Goal: Information Seeking & Learning: Learn about a topic

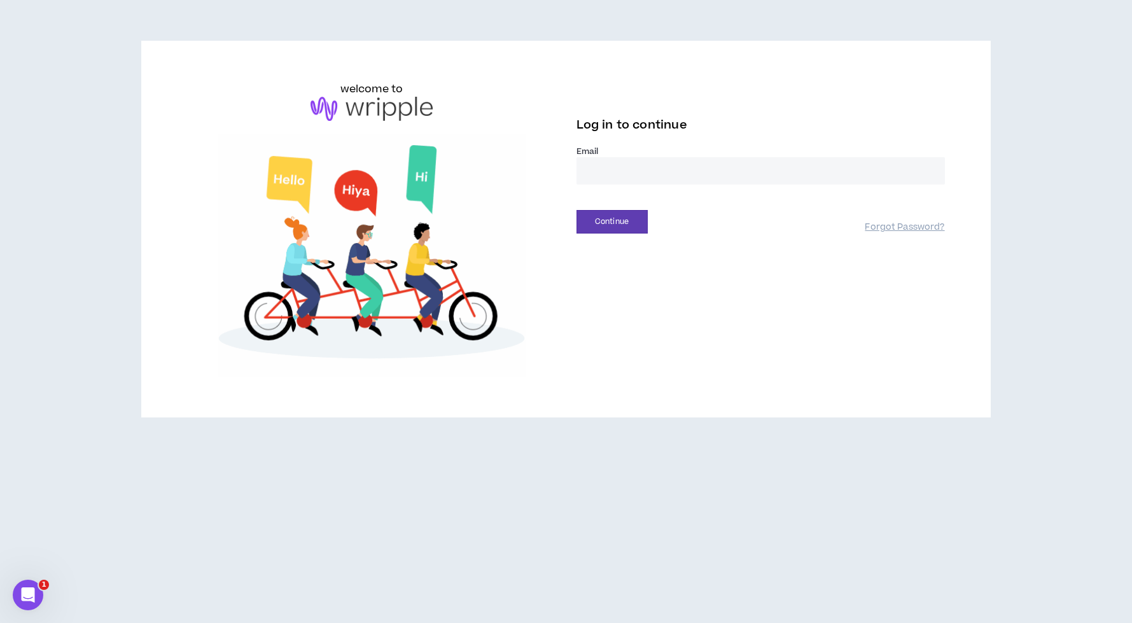
click at [602, 164] on input "email" at bounding box center [761, 170] width 369 height 27
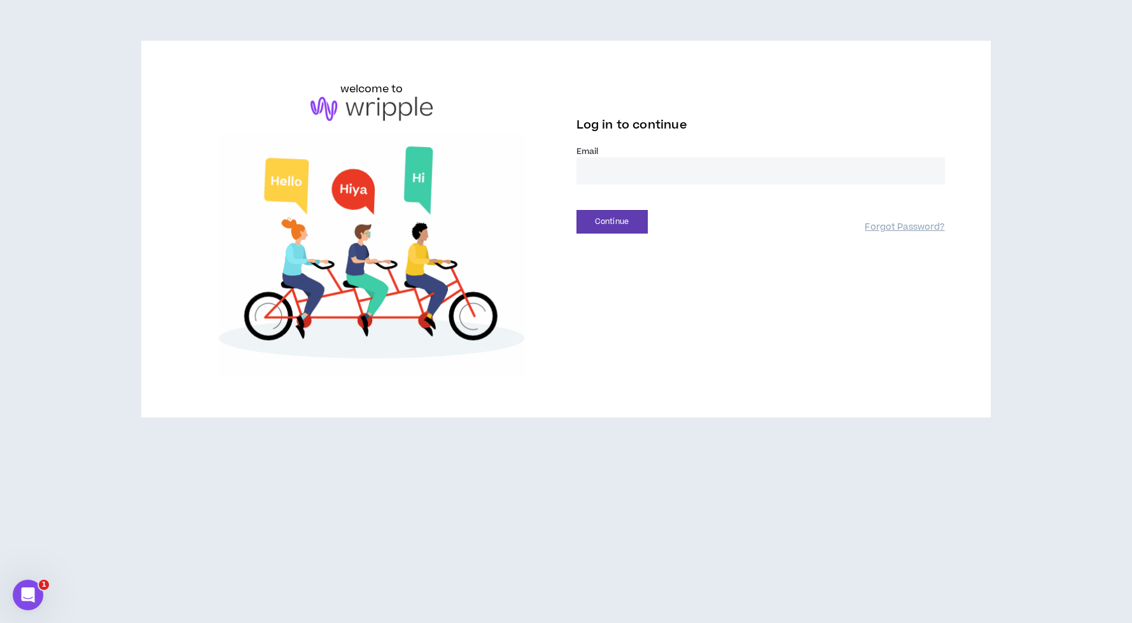
type input "**********"
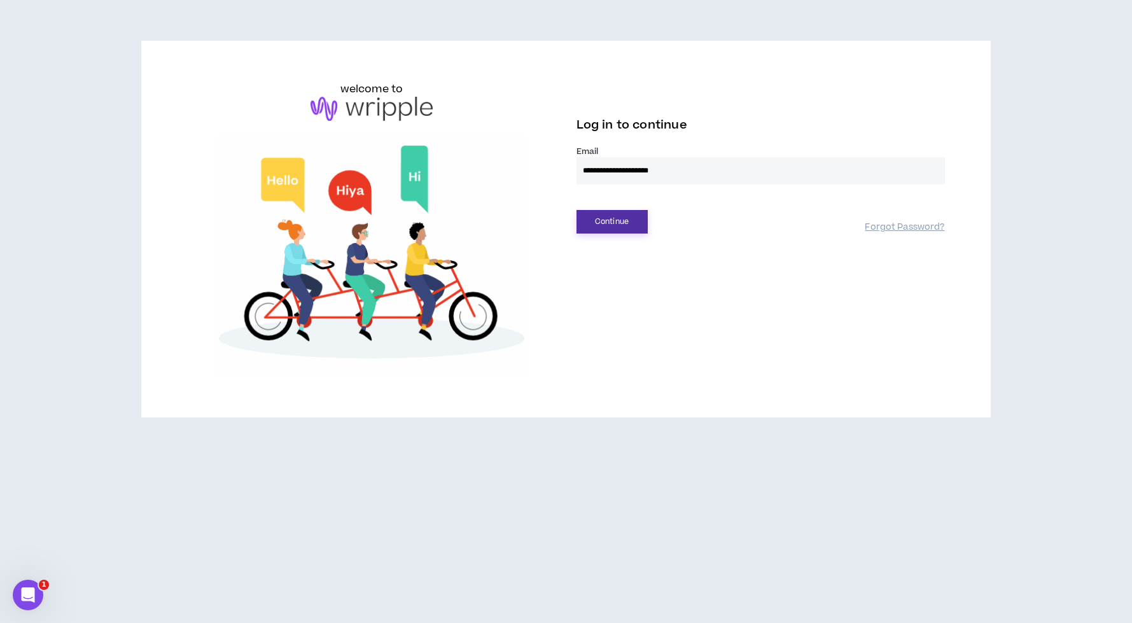
click at [611, 222] on button "Continue" at bounding box center [612, 222] width 71 height 24
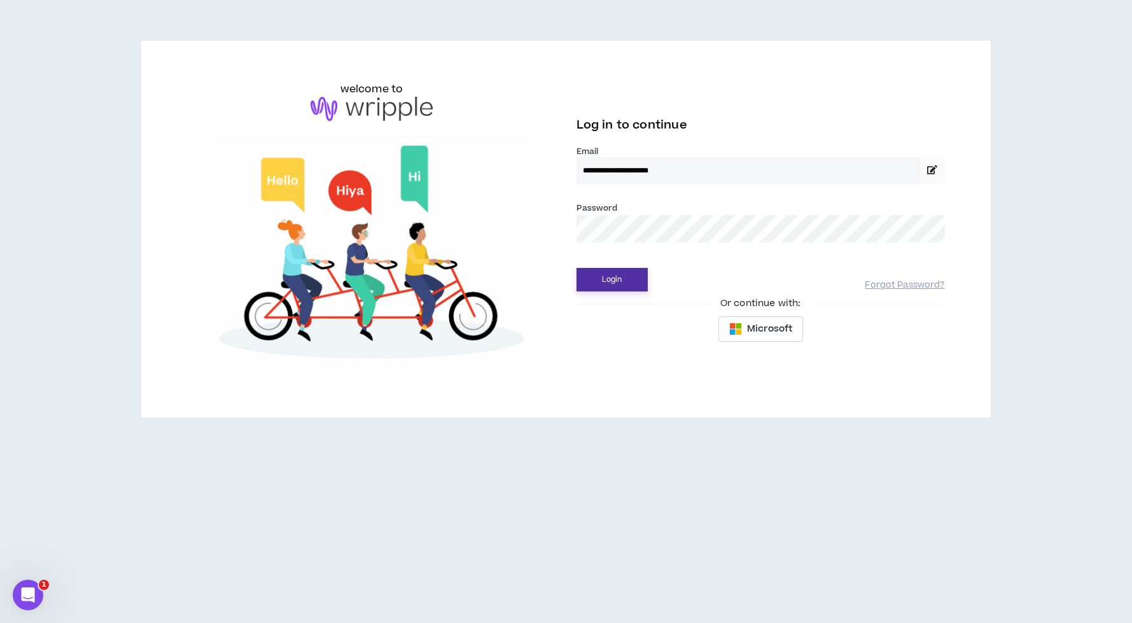
click at [614, 278] on button "Login" at bounding box center [612, 280] width 71 height 24
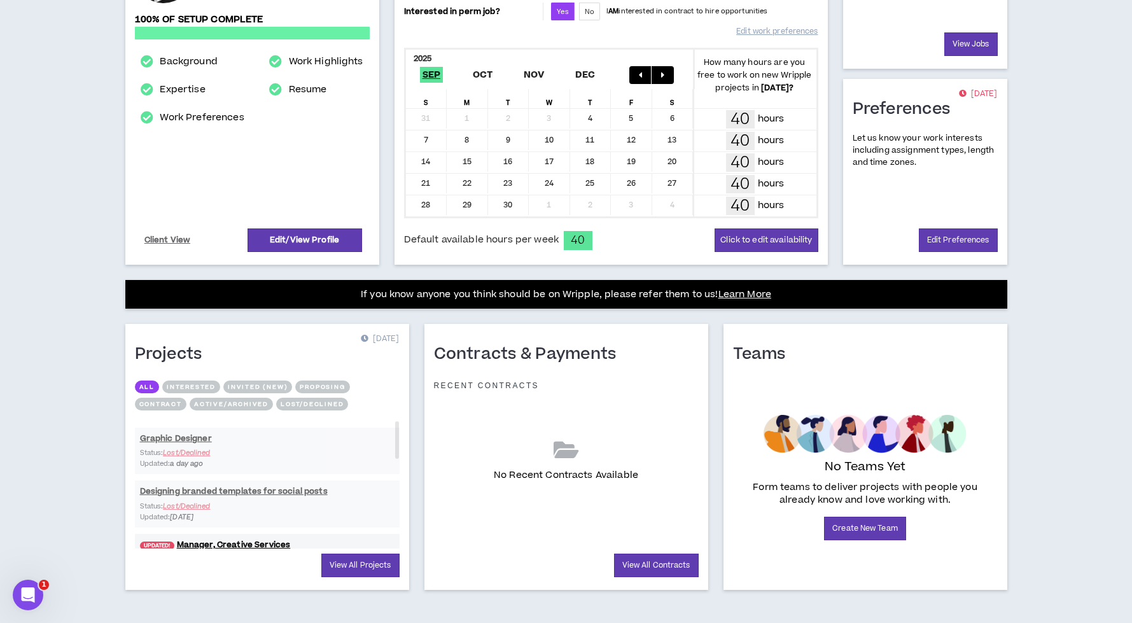
scroll to position [236, 0]
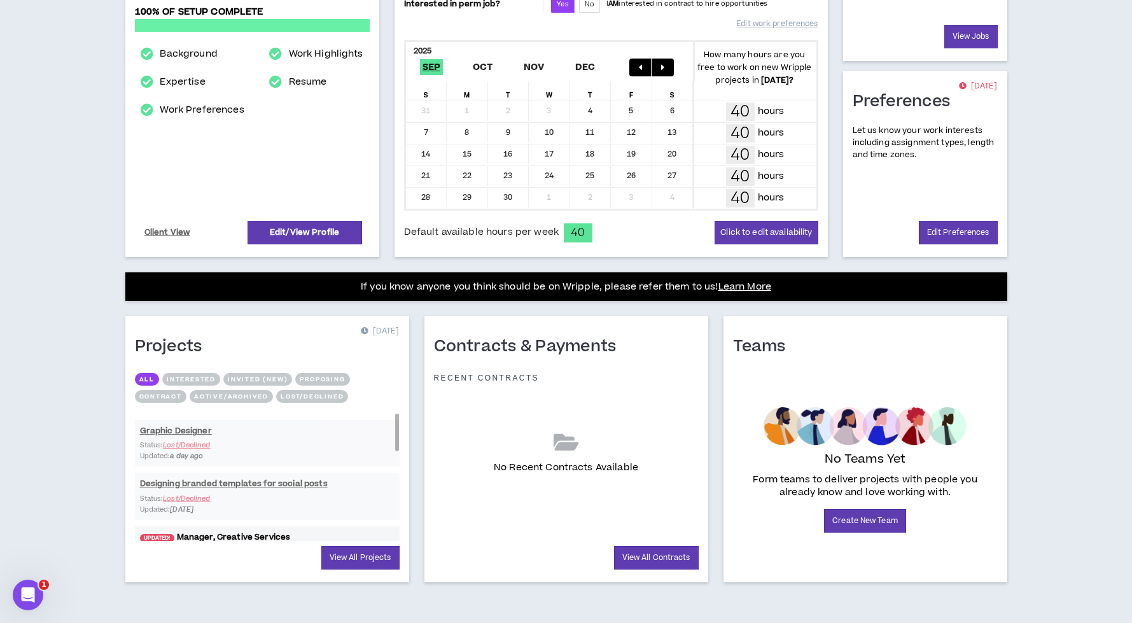
click at [258, 538] on link "UPDATED! Manager, Creative Services" at bounding box center [267, 538] width 265 height 12
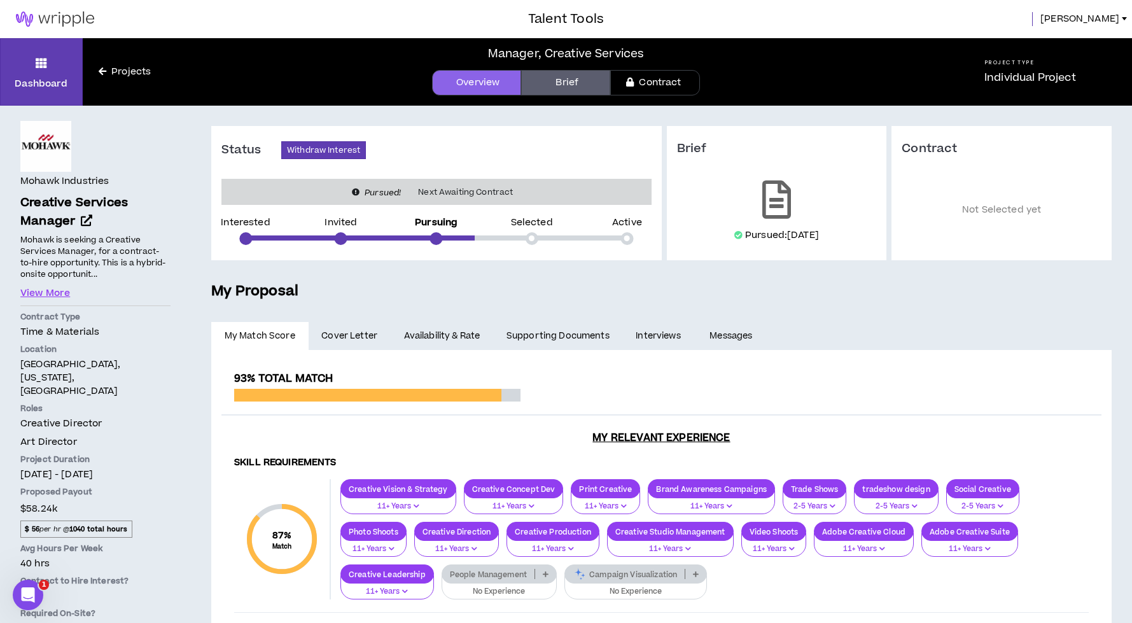
click at [130, 71] on link "Projects" at bounding box center [125, 72] width 84 height 14
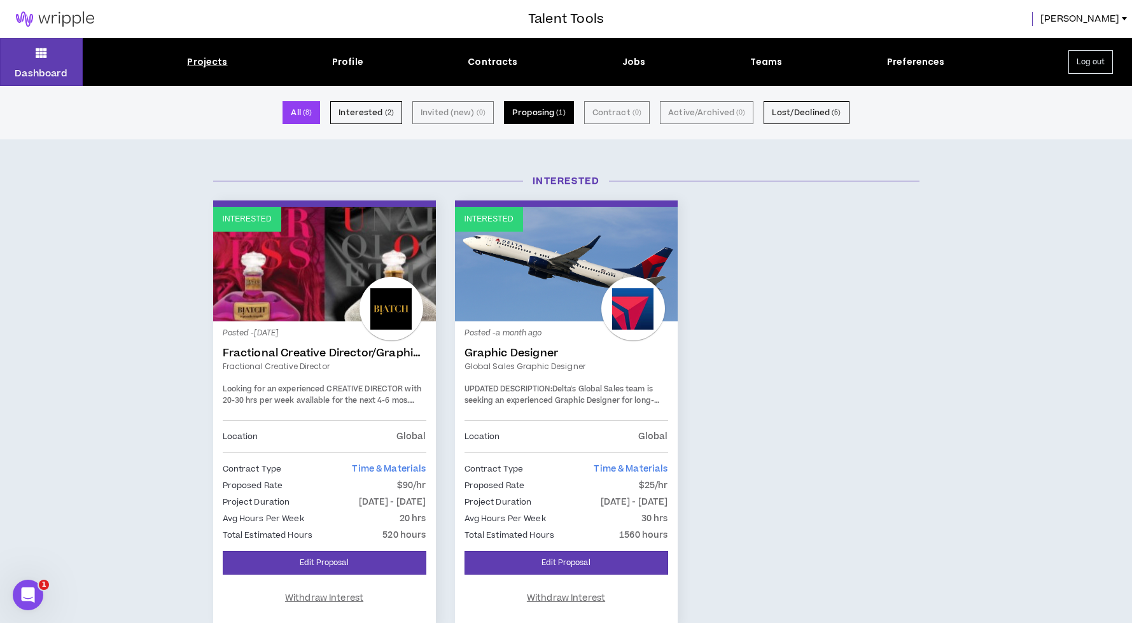
click at [533, 115] on button "Proposing ( 1 )" at bounding box center [539, 112] width 70 height 23
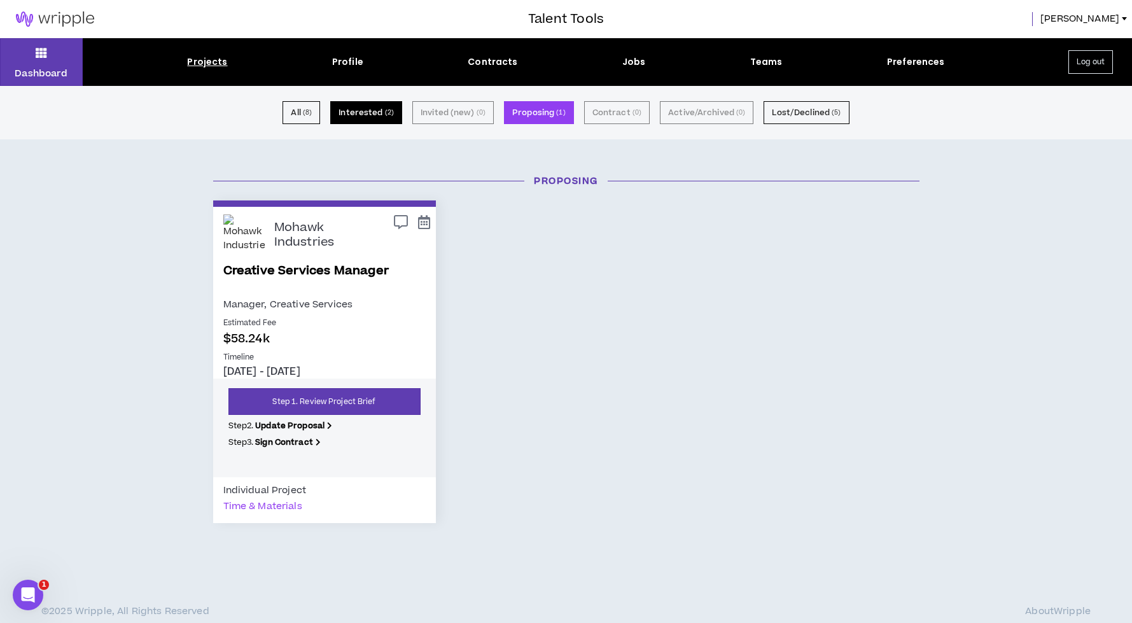
click at [376, 112] on button "Interested ( 2 )" at bounding box center [366, 112] width 72 height 23
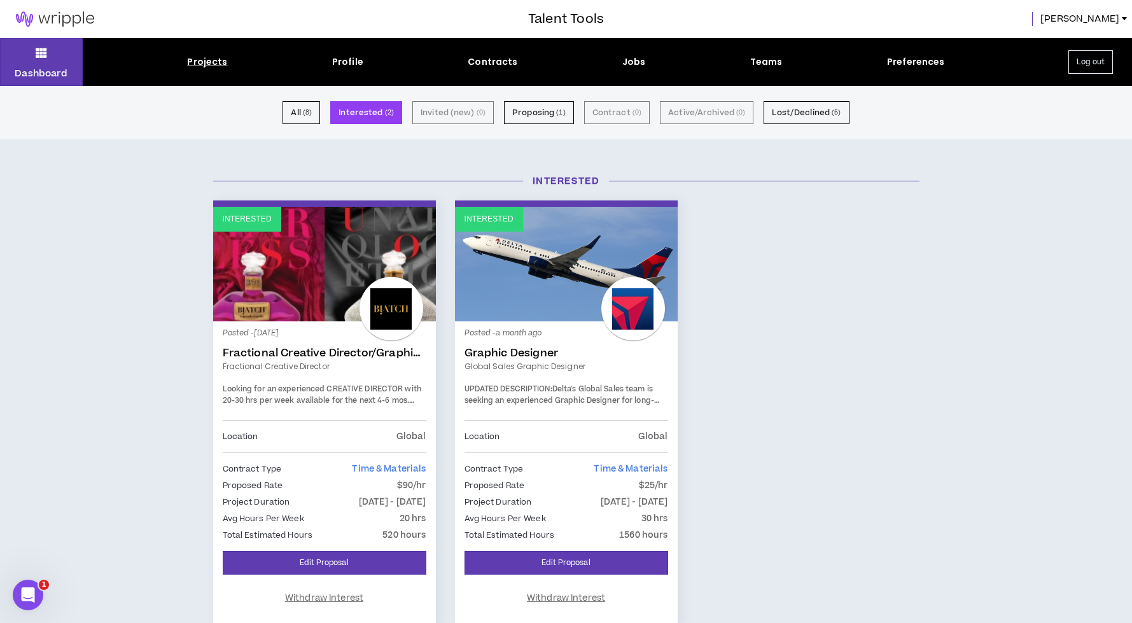
click at [211, 62] on div "Projects" at bounding box center [207, 61] width 40 height 13
click at [56, 74] on p "Dashboard" at bounding box center [41, 73] width 53 height 13
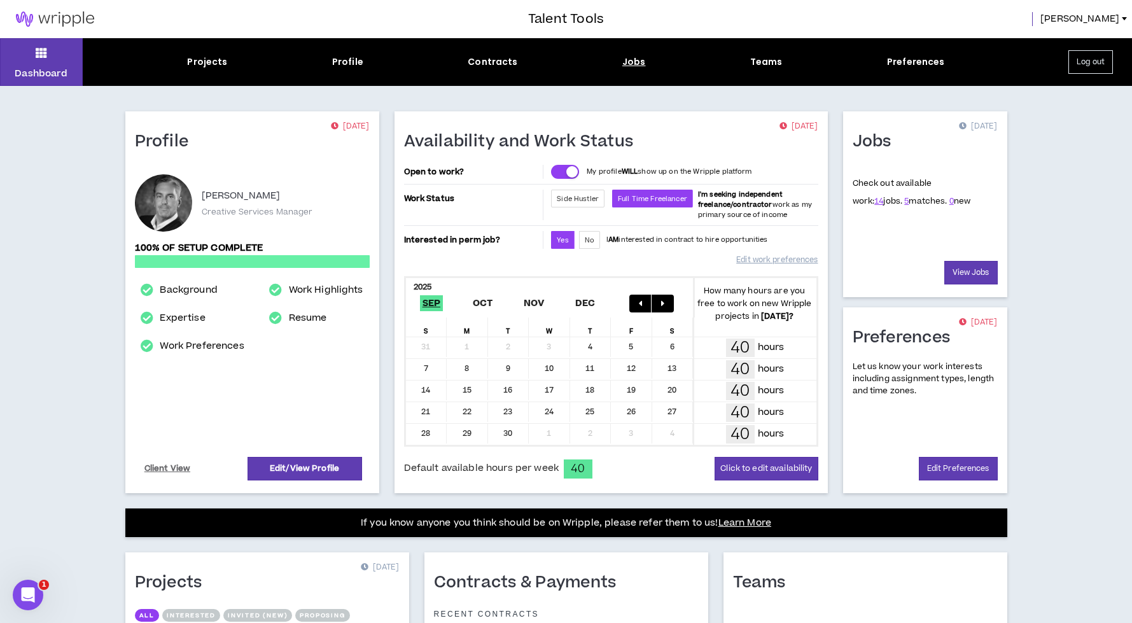
click at [634, 64] on div "Jobs" at bounding box center [635, 61] width 24 height 13
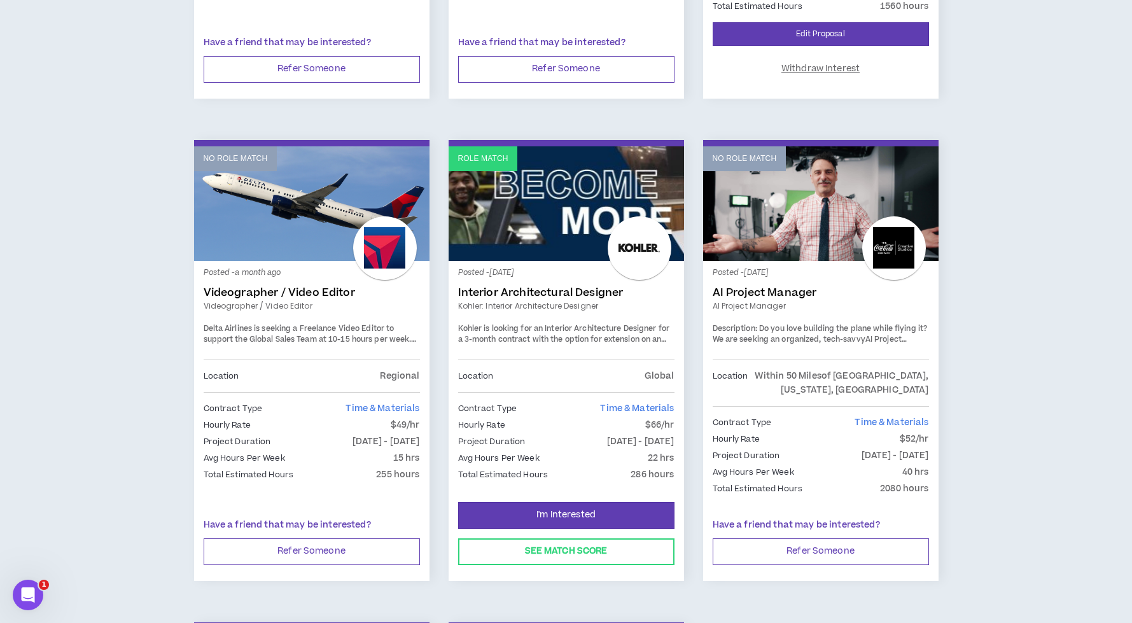
scroll to position [1534, 0]
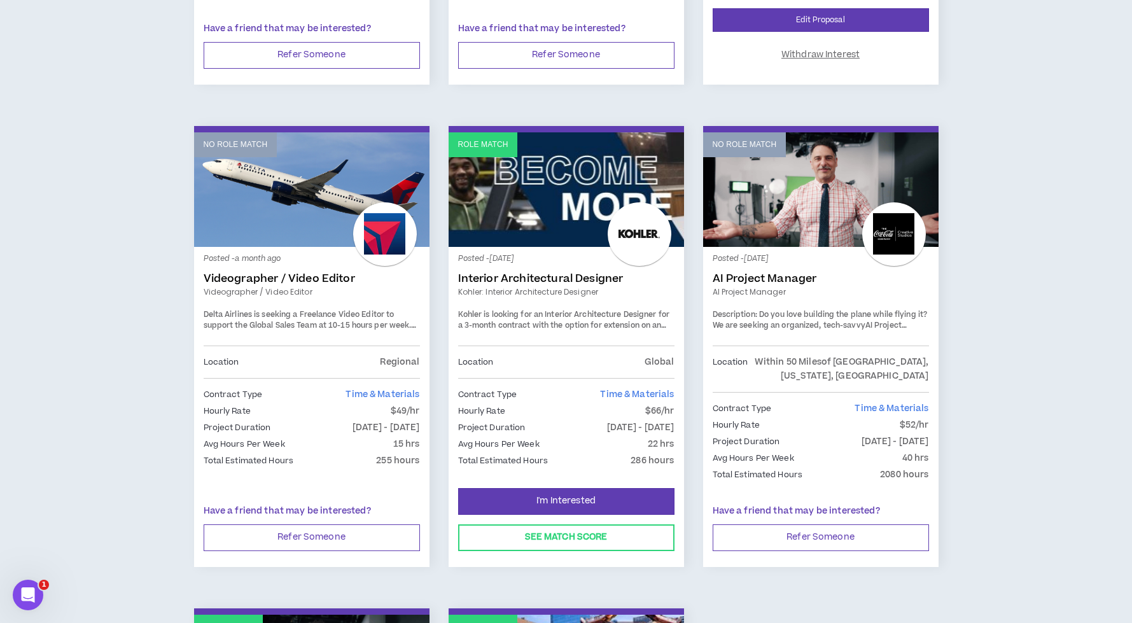
click at [596, 286] on link "Kohler: Interior Architecture Designer" at bounding box center [566, 291] width 216 height 11
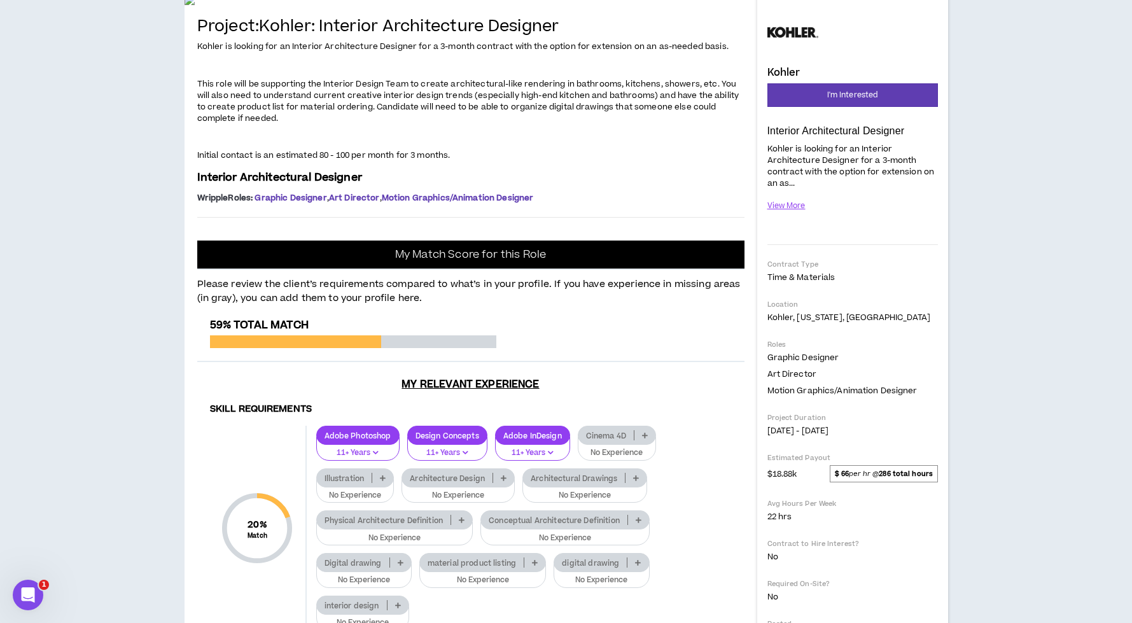
scroll to position [130, 0]
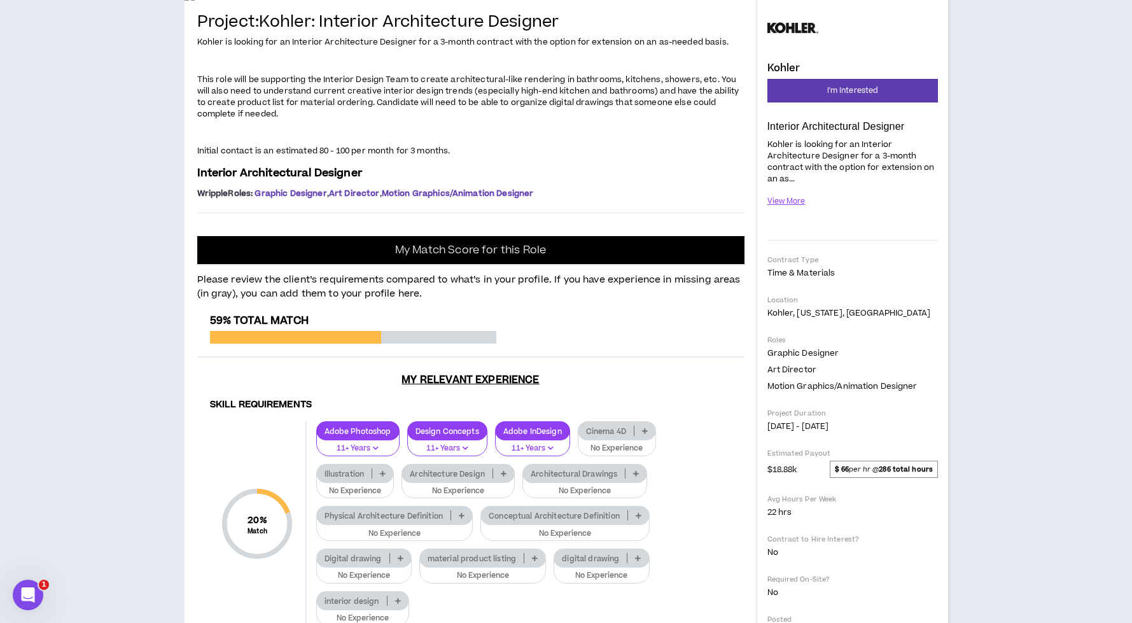
drag, startPoint x: 390, startPoint y: 398, endPoint x: 553, endPoint y: 396, distance: 163.6
click at [553, 120] on span "This role will be supporting the Interior Design Team to create architectural-l…" at bounding box center [468, 97] width 542 height 46
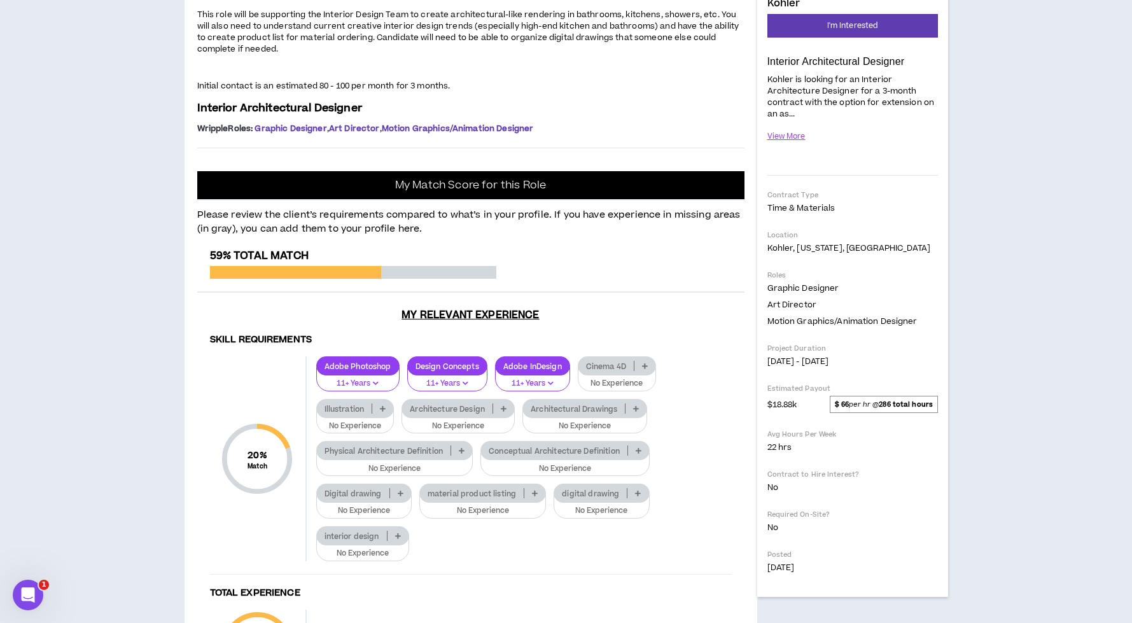
scroll to position [0, 0]
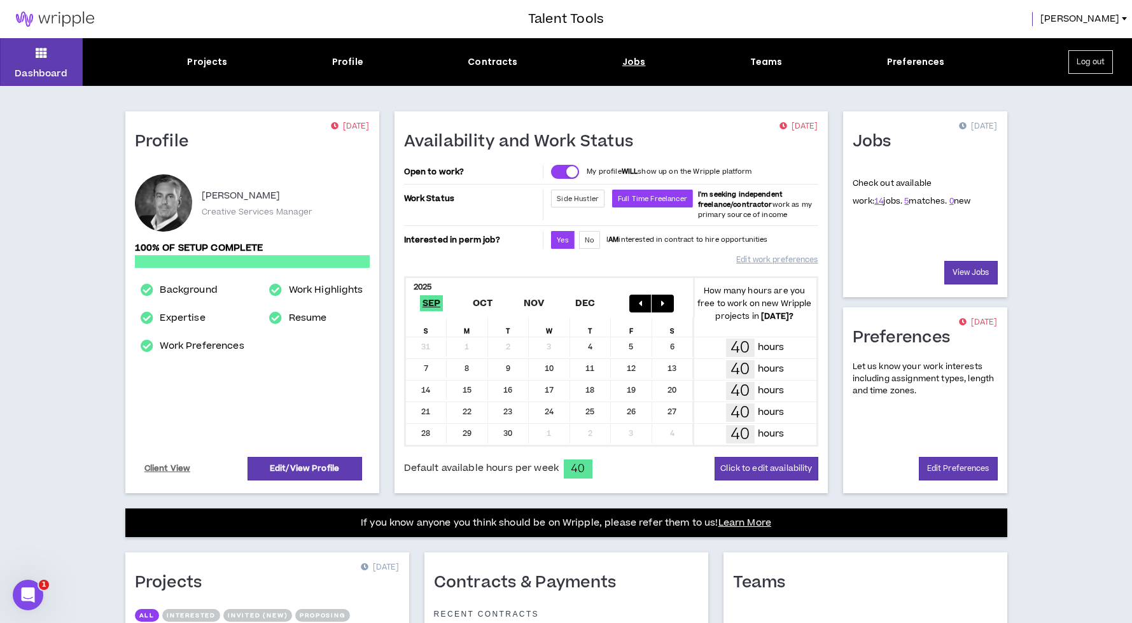
click at [630, 63] on div "Jobs" at bounding box center [635, 61] width 24 height 13
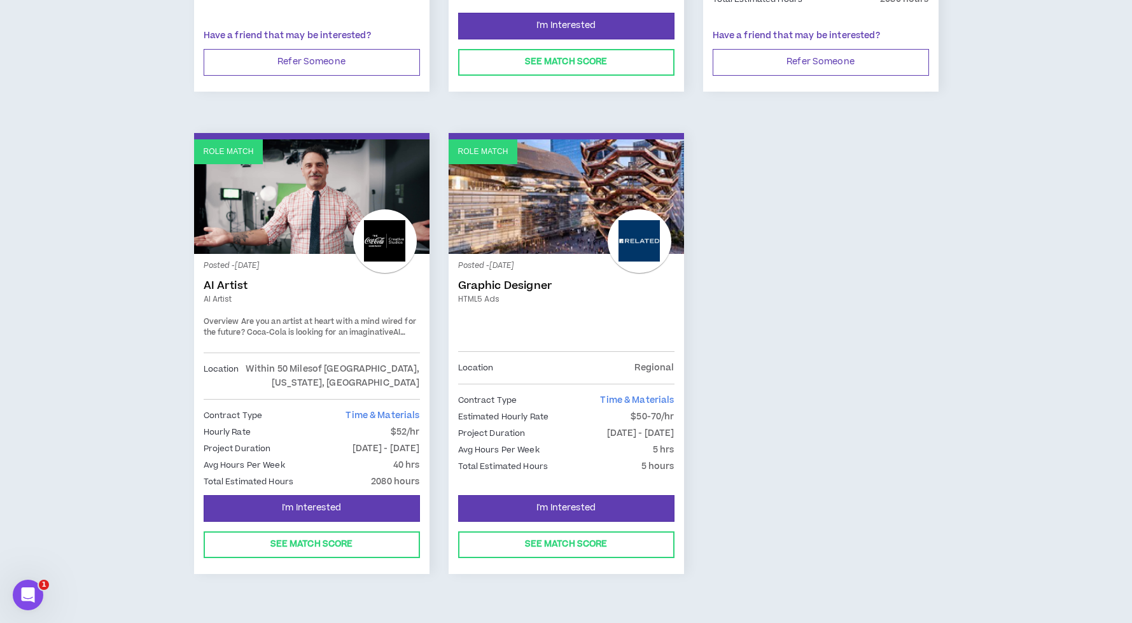
scroll to position [2010, 0]
click at [532, 167] on link "Role Match" at bounding box center [567, 196] width 236 height 115
